Goal: Task Accomplishment & Management: Manage account settings

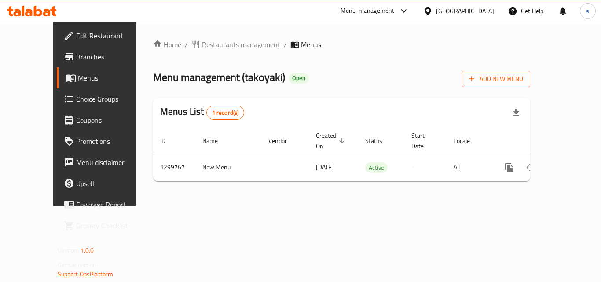
click at [76, 59] on span "Branches" at bounding box center [111, 56] width 70 height 11
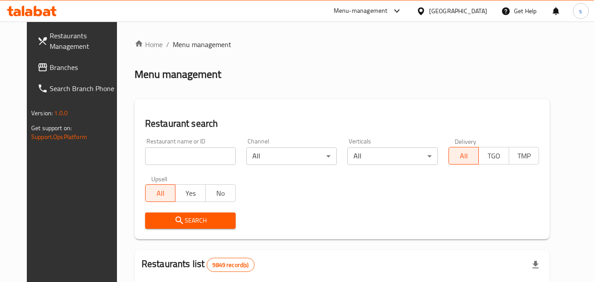
click at [472, 9] on div "Kuwait" at bounding box center [458, 11] width 58 height 10
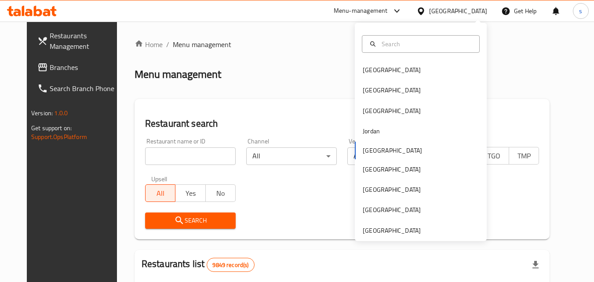
click at [413, 236] on div "Bahrain Egypt Iraq Jordan Kuwait Oman Qatar Saudi Arabia United Arab Emirates" at bounding box center [421, 132] width 132 height 218
click at [412, 235] on div "[GEOGRAPHIC_DATA]" at bounding box center [392, 231] width 58 height 10
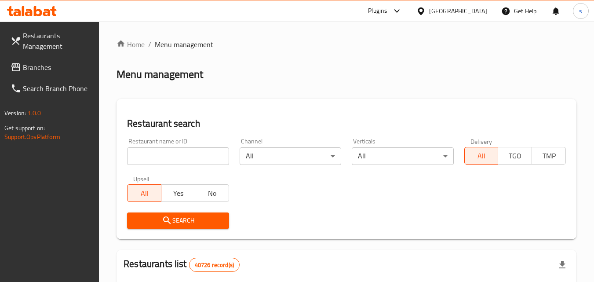
click at [27, 73] on span "Branches" at bounding box center [57, 67] width 69 height 11
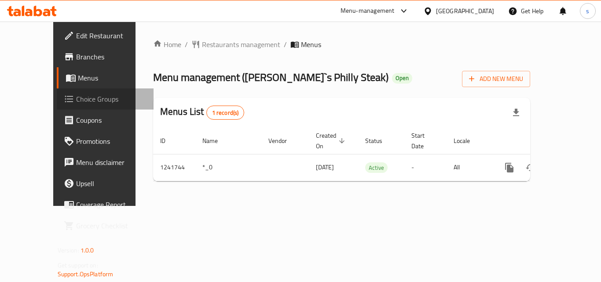
click at [76, 102] on span "Choice Groups" at bounding box center [111, 99] width 70 height 11
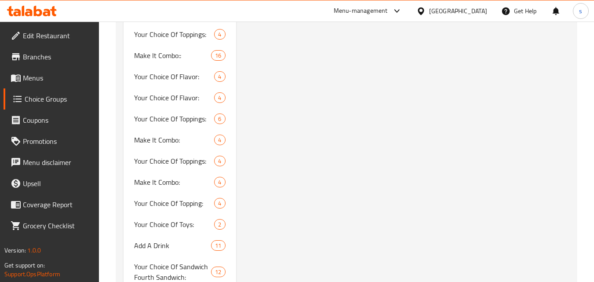
scroll to position [1234, 0]
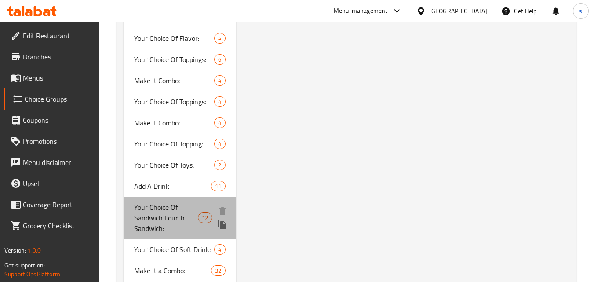
click at [168, 219] on span "Your Choice Of Sandwich Fourth Sandwich:" at bounding box center [166, 218] width 64 height 32
type input "Your Choice Of Sandwich Fourth Sandwich:"
type input "اختيارك من السندويتش الرابع:"
type input "1"
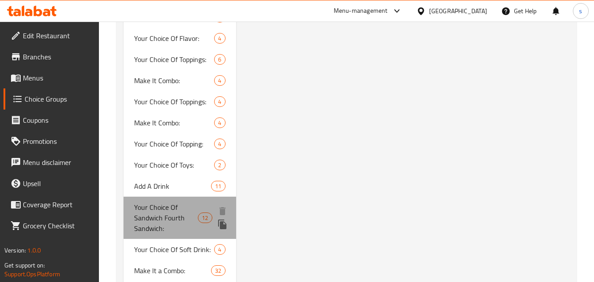
click at [161, 206] on span "Your Choice Of Sandwich Fourth Sandwich:" at bounding box center [166, 218] width 64 height 32
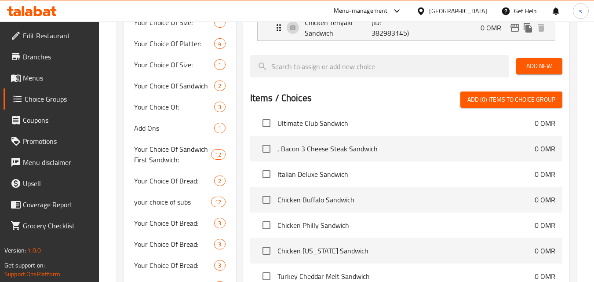
scroll to position [618, 0]
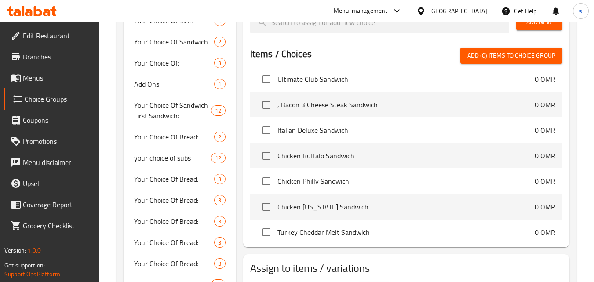
click at [424, 15] on icon at bounding box center [421, 10] width 6 height 7
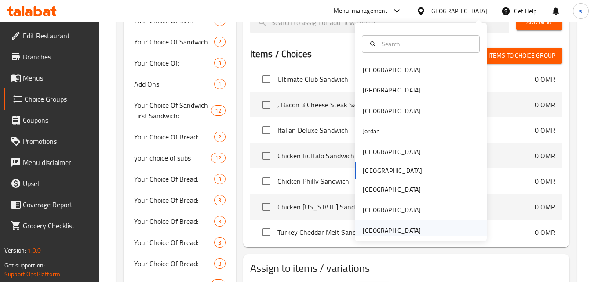
click at [392, 221] on div "[GEOGRAPHIC_DATA]" at bounding box center [392, 230] width 72 height 20
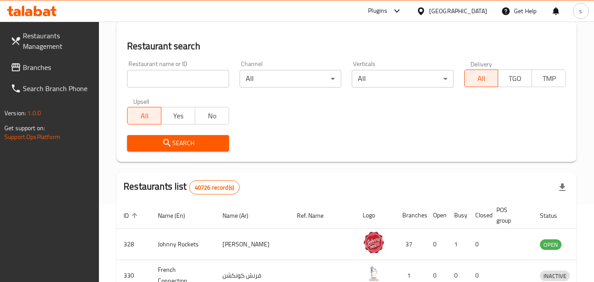
scroll to position [384, 0]
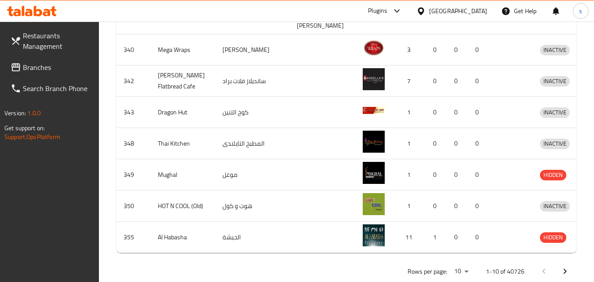
click at [43, 71] on span "Branches" at bounding box center [57, 67] width 69 height 11
